Goal: Transaction & Acquisition: Subscribe to service/newsletter

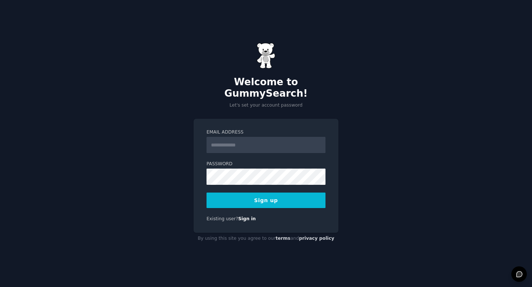
click at [257, 144] on input "Email Address" at bounding box center [266, 145] width 119 height 16
type input "**********"
click at [281, 196] on button "Sign up" at bounding box center [266, 201] width 119 height 16
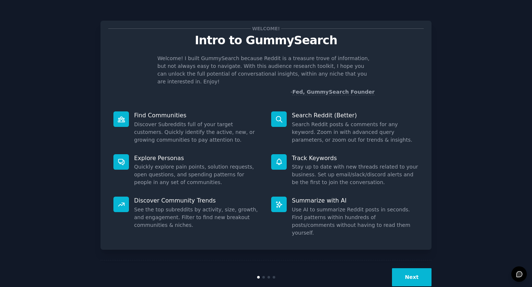
click at [408, 269] on button "Next" at bounding box center [412, 278] width 40 height 18
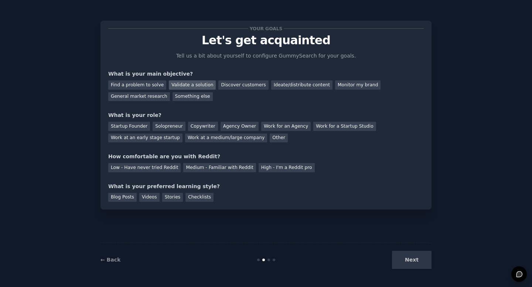
click at [171, 88] on div "Validate a solution" at bounding box center [192, 85] width 47 height 9
click at [151, 100] on div "General market research" at bounding box center [139, 96] width 62 height 9
click at [174, 86] on div "Validate a solution" at bounding box center [192, 85] width 47 height 9
click at [140, 127] on div "Startup Founder" at bounding box center [129, 126] width 42 height 9
click at [273, 170] on div "High - I'm a Reddit pro" at bounding box center [287, 167] width 56 height 9
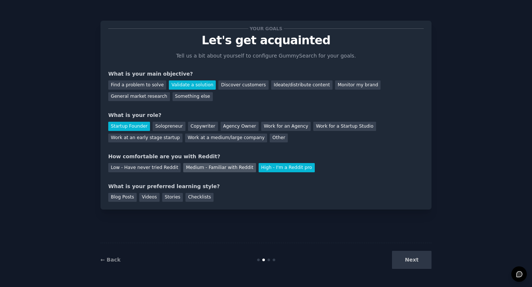
click at [236, 169] on div "Medium - Familiar with Reddit" at bounding box center [219, 167] width 72 height 9
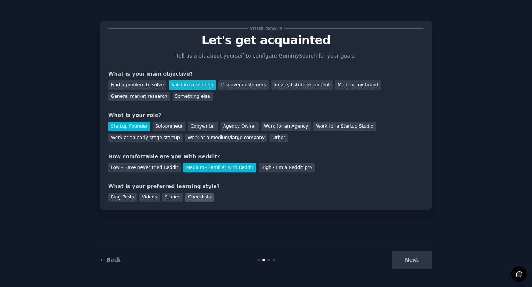
click at [196, 202] on div "Checklists" at bounding box center [199, 197] width 28 height 9
click at [416, 259] on button "Next" at bounding box center [412, 260] width 40 height 18
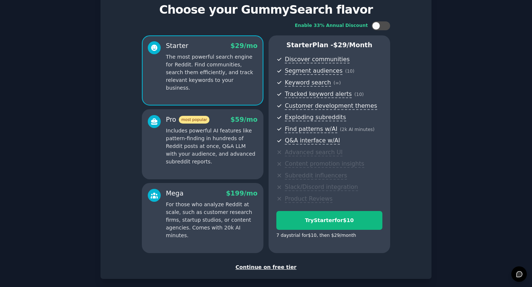
scroll to position [67, 0]
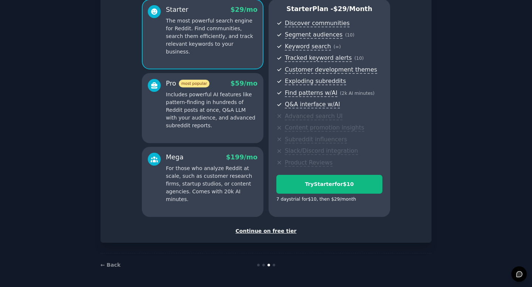
click at [266, 229] on div "Continue on free tier" at bounding box center [266, 232] width 316 height 8
